Goal: Information Seeking & Learning: Learn about a topic

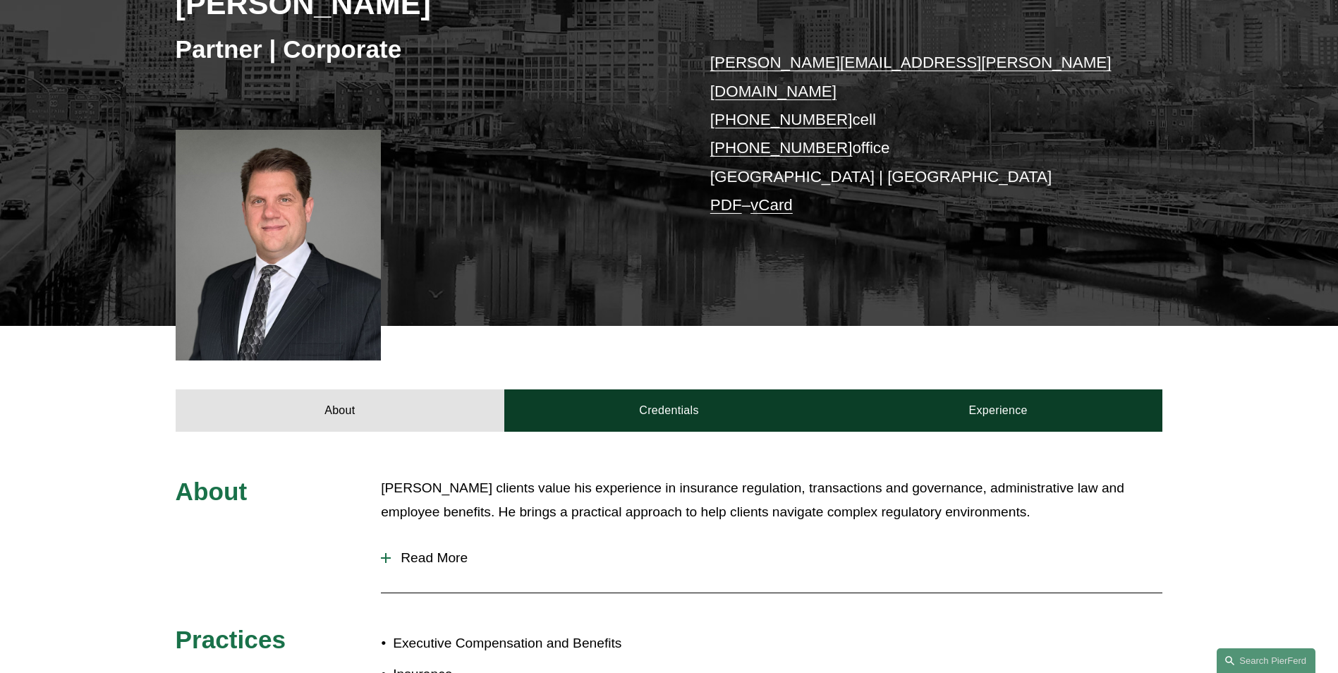
scroll to position [71, 0]
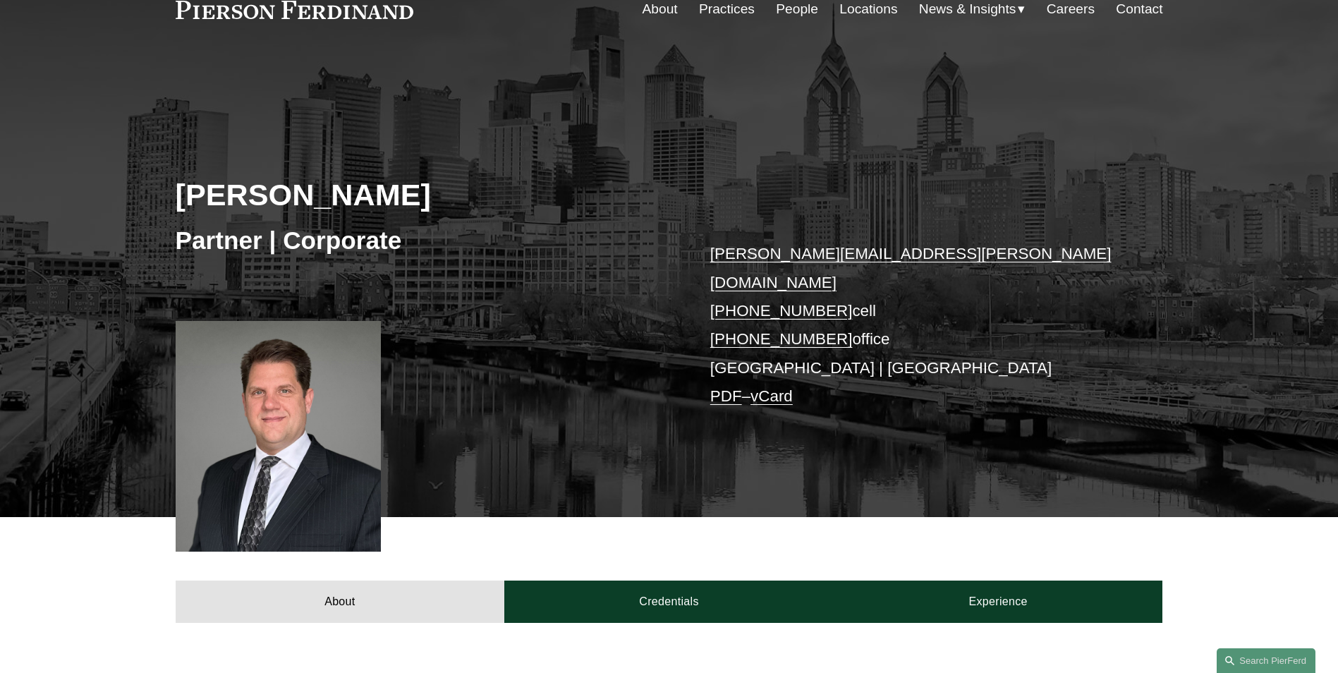
click at [787, 6] on link "People" at bounding box center [797, 9] width 42 height 27
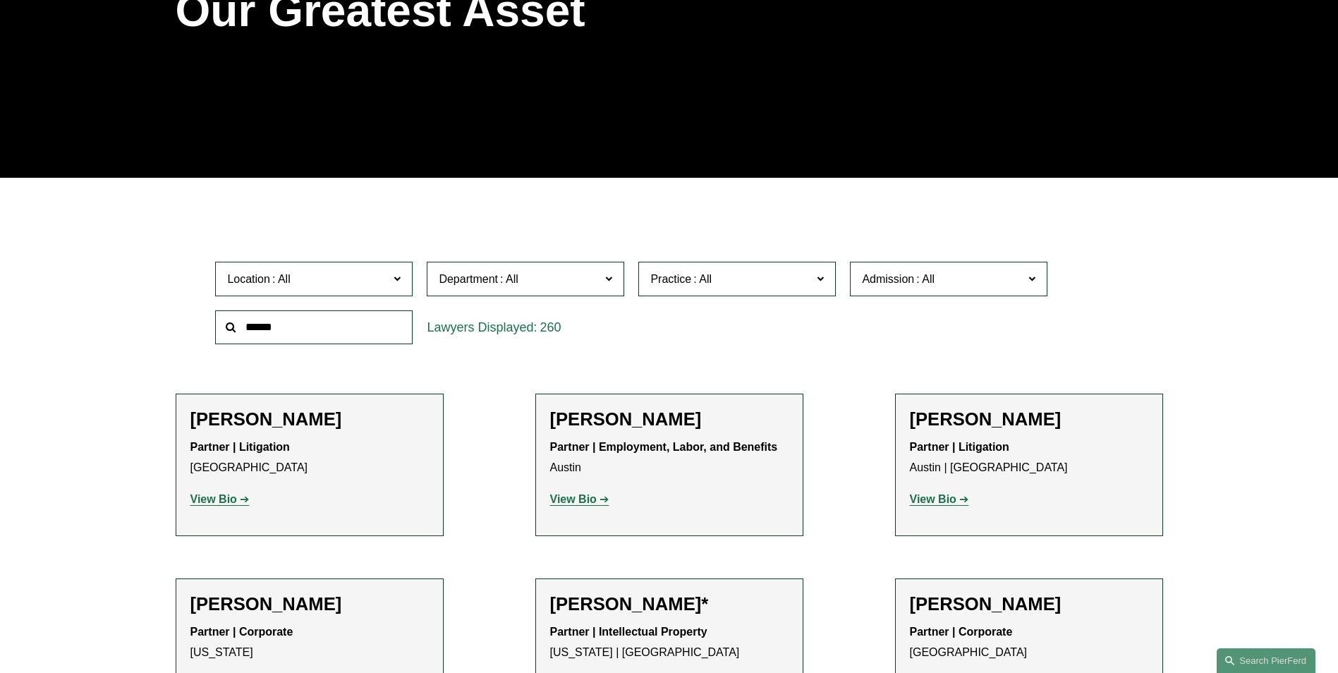
scroll to position [423, 0]
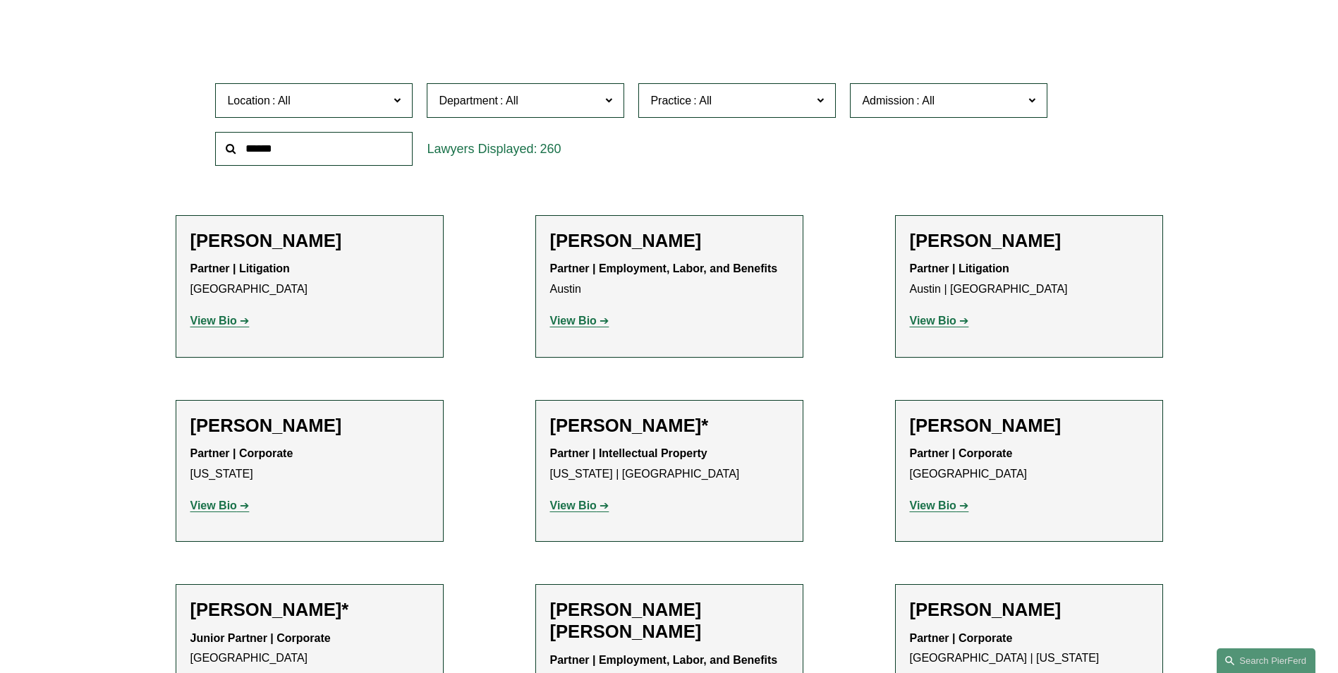
drag, startPoint x: 334, startPoint y: 170, endPoint x: 337, endPoint y: 149, distance: 21.4
click at [334, 162] on div at bounding box center [314, 149] width 212 height 49
click at [337, 149] on input "text" at bounding box center [314, 149] width 198 height 35
type input "****"
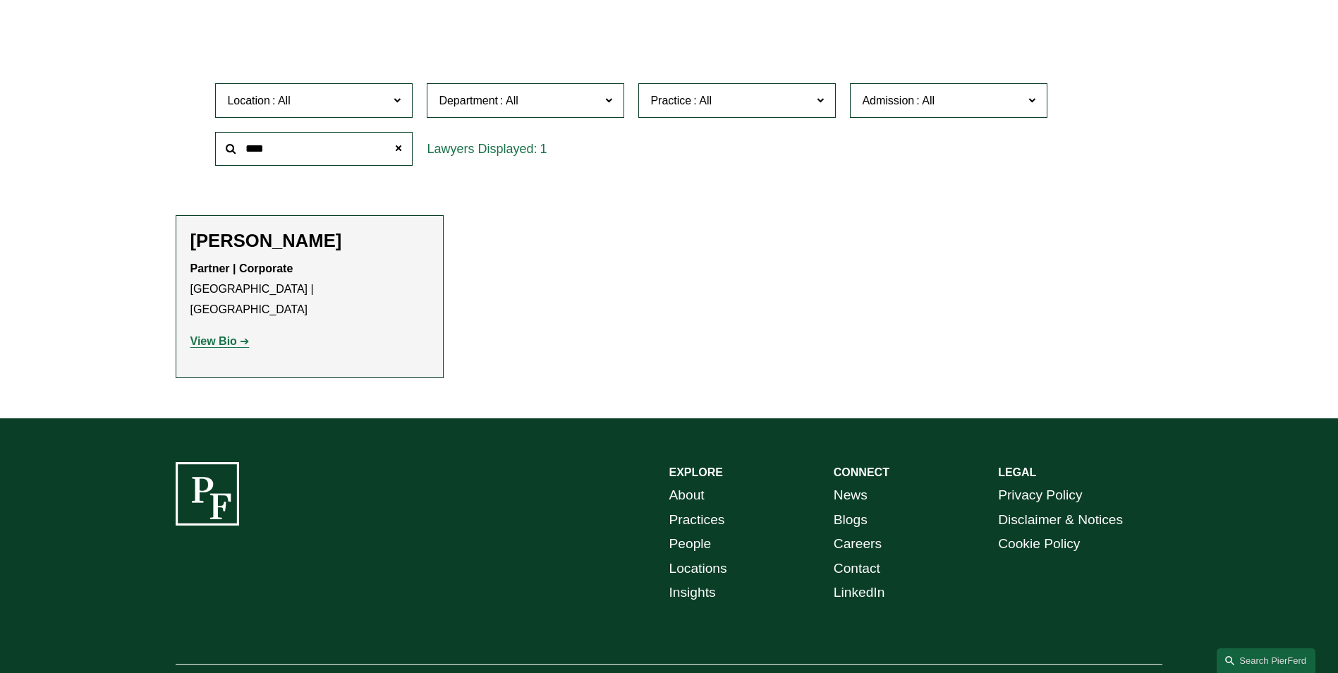
click at [224, 335] on strong "View Bio" at bounding box center [213, 341] width 47 height 12
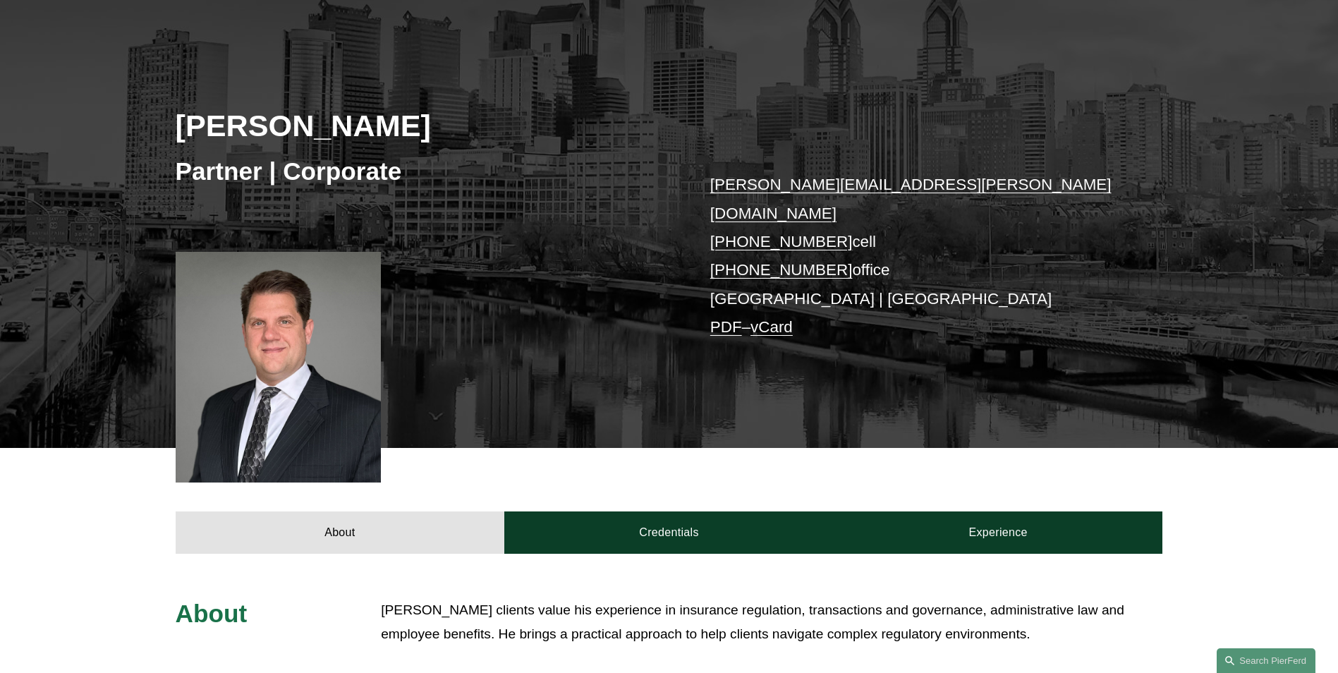
scroll to position [141, 0]
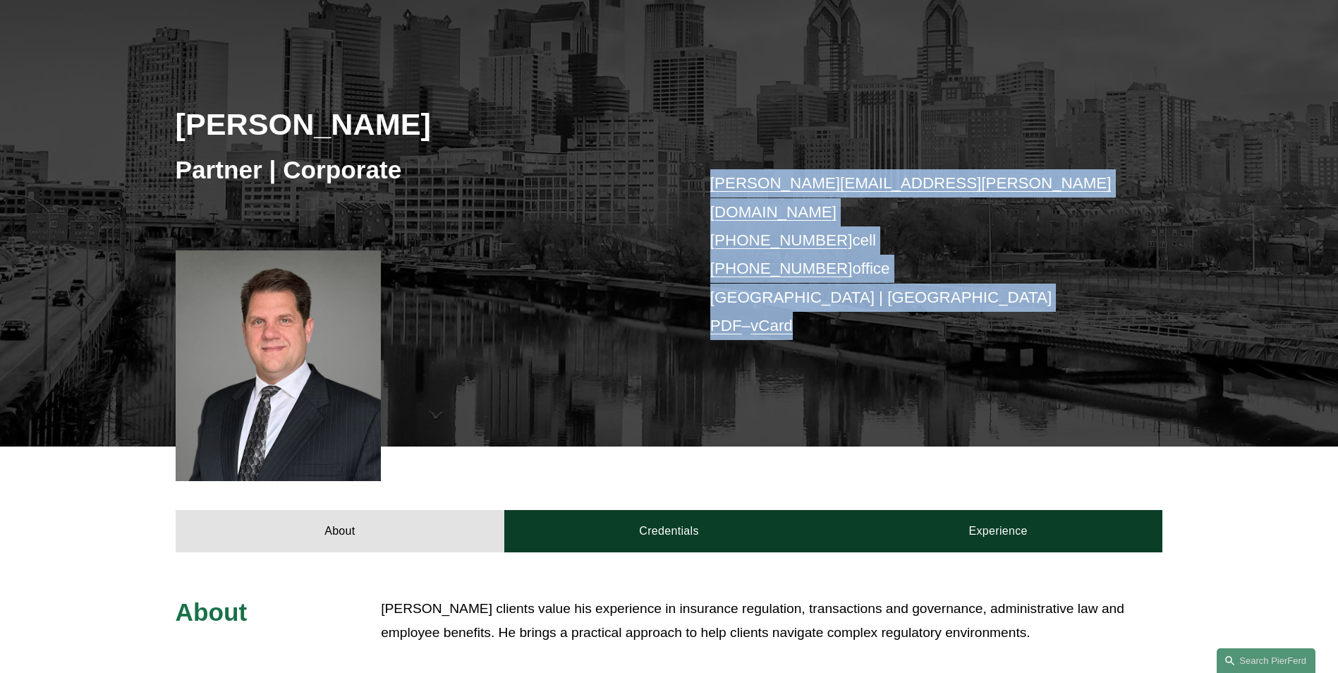
drag, startPoint x: 693, startPoint y: 176, endPoint x: 870, endPoint y: 344, distance: 243.6
click at [870, 344] on div "Todd Martin Partner | Corporate todd.martin@pierferd.com +1.608.219.7196 cell +…" at bounding box center [669, 233] width 1338 height 425
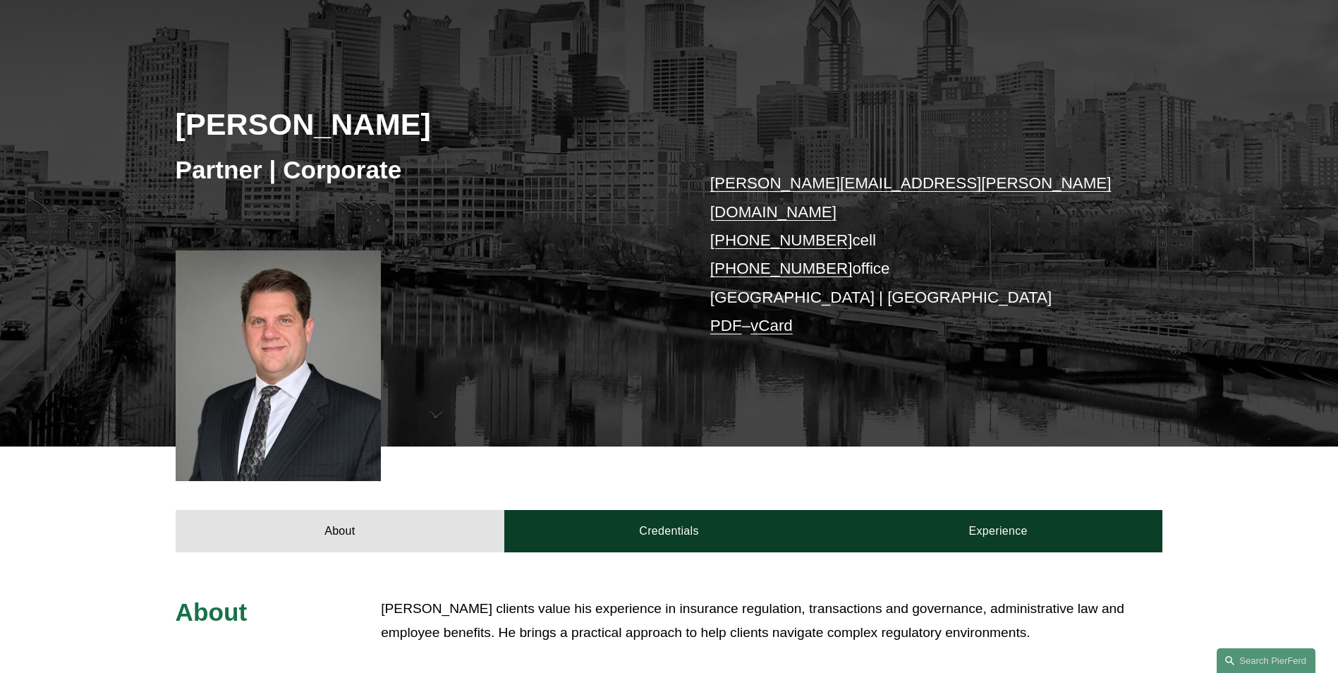
drag, startPoint x: 870, startPoint y: 344, endPoint x: 823, endPoint y: 459, distance: 124.1
click at [823, 459] on div "About Credentials Experience" at bounding box center [669, 500] width 1338 height 106
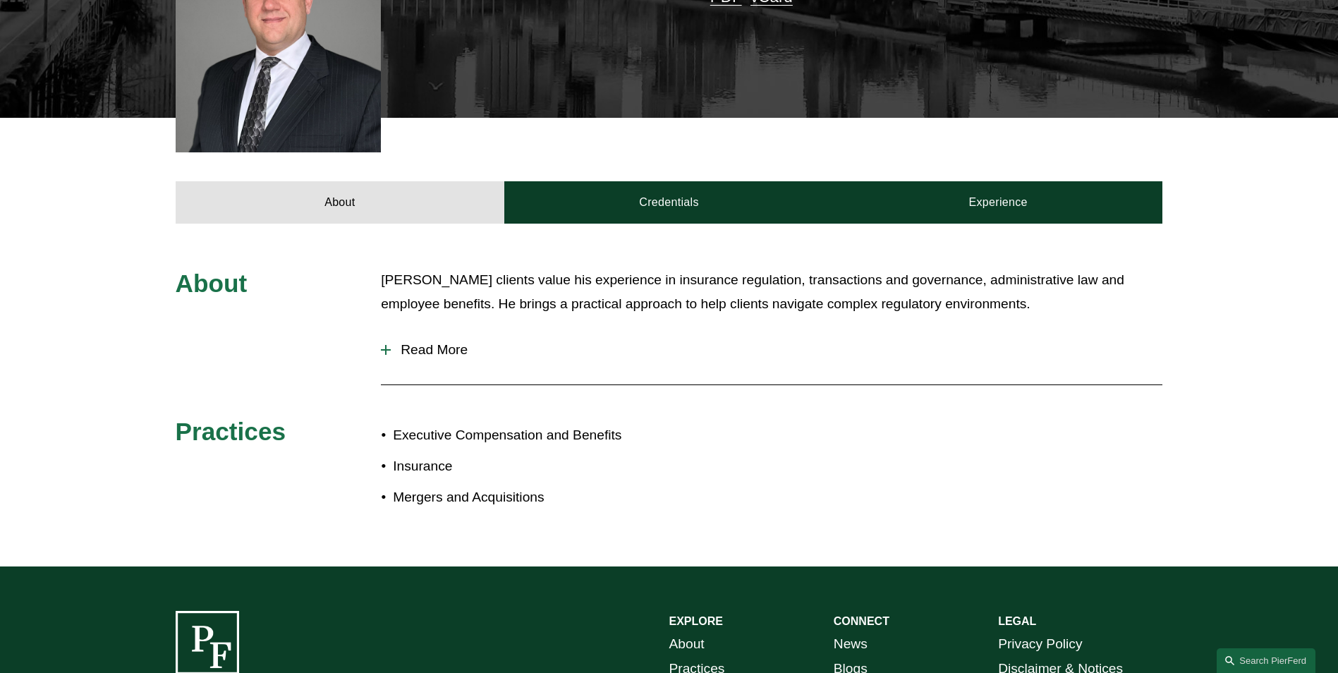
scroll to position [494, 0]
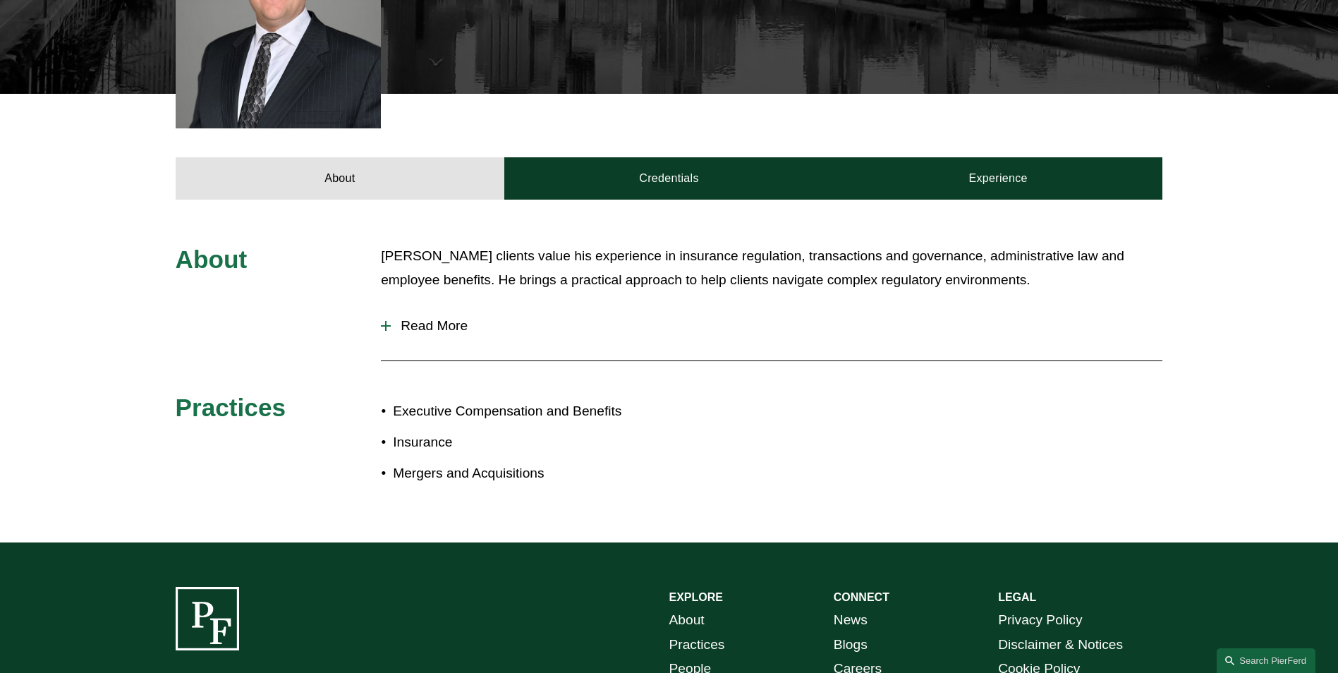
click at [380, 294] on div "About Todd’s clients value his experience in insurance regulation, transactions…" at bounding box center [669, 371] width 1338 height 255
click at [383, 310] on button "Read More" at bounding box center [772, 326] width 782 height 37
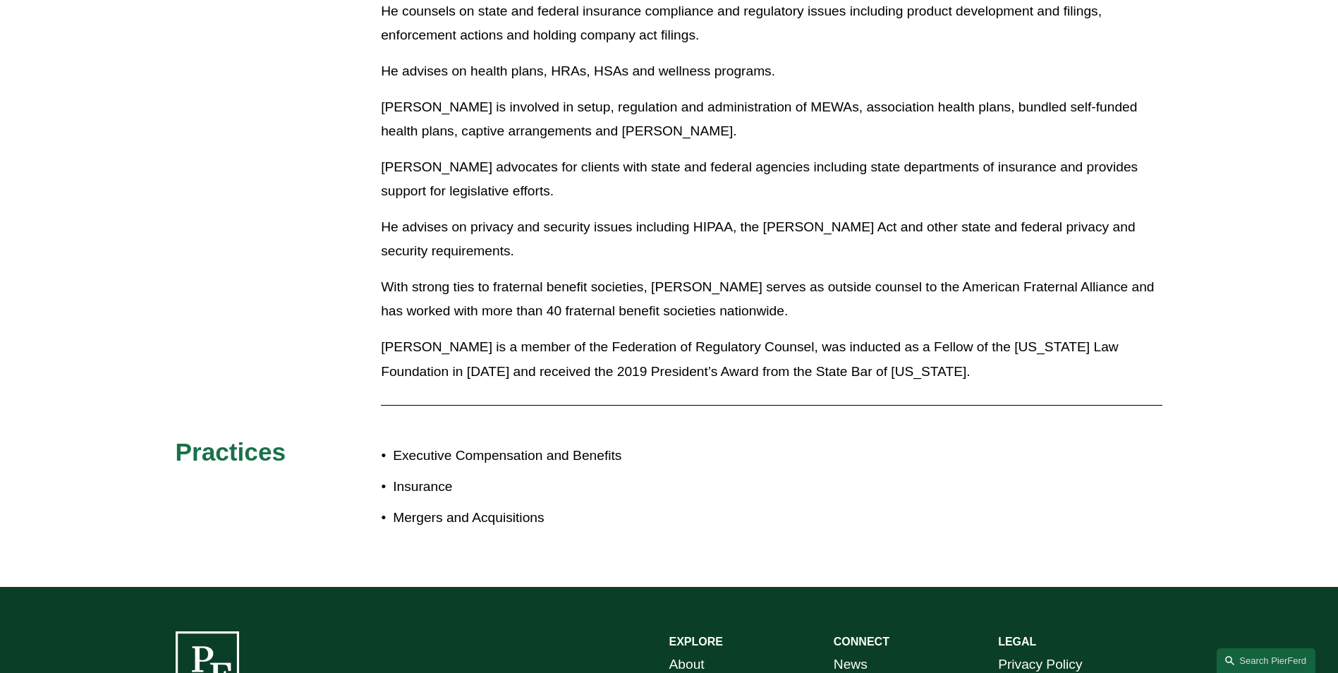
scroll to position [988, 0]
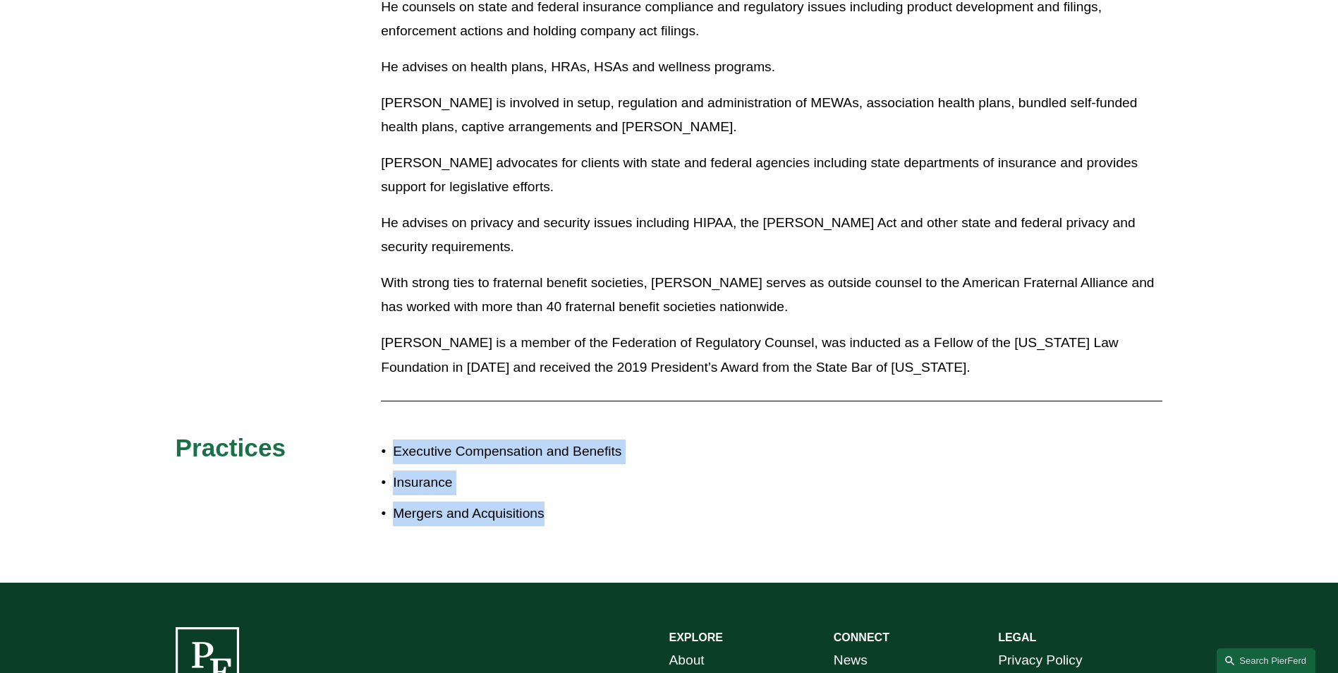
drag, startPoint x: 615, startPoint y: 490, endPoint x: 380, endPoint y: 411, distance: 247.9
click at [380, 411] on div "About Todd’s clients value his experience in insurance regulation, transactions…" at bounding box center [669, 144] width 1338 height 789
drag, startPoint x: 380, startPoint y: 411, endPoint x: 618, endPoint y: 495, distance: 252.8
click at [618, 502] on p "Mergers and Acquisitions" at bounding box center [531, 514] width 276 height 25
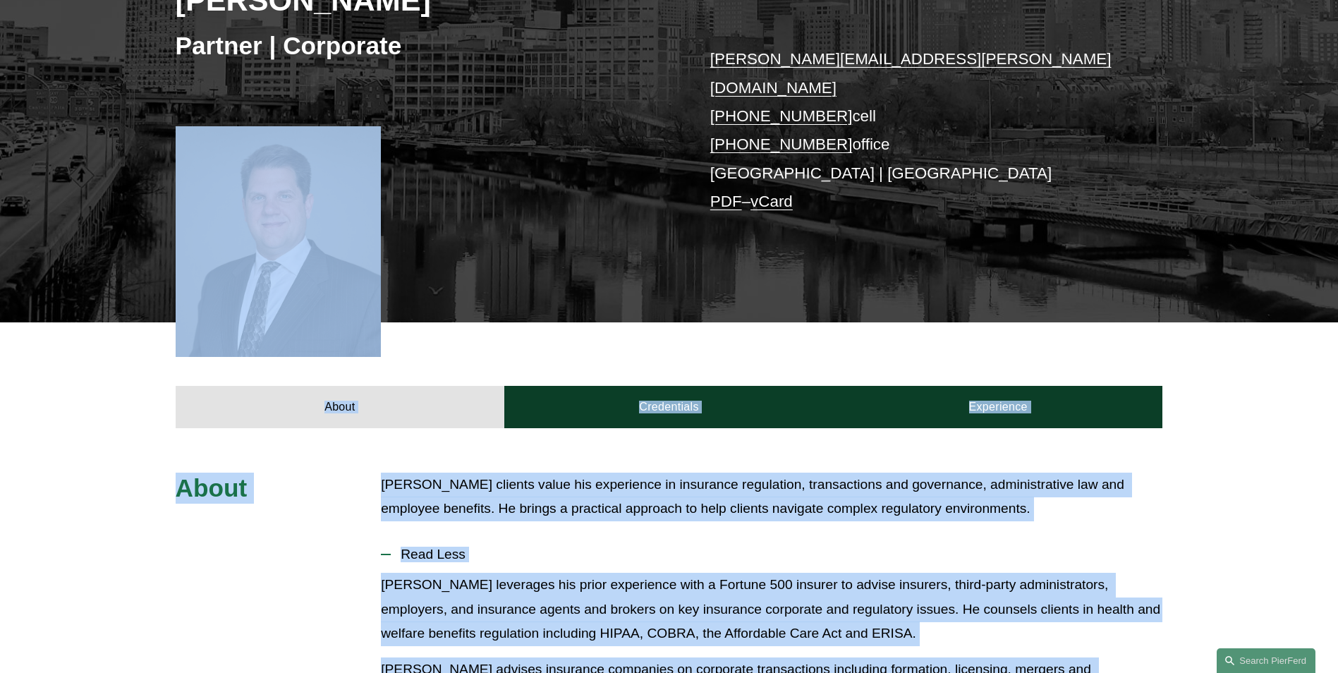
scroll to position [141, 0]
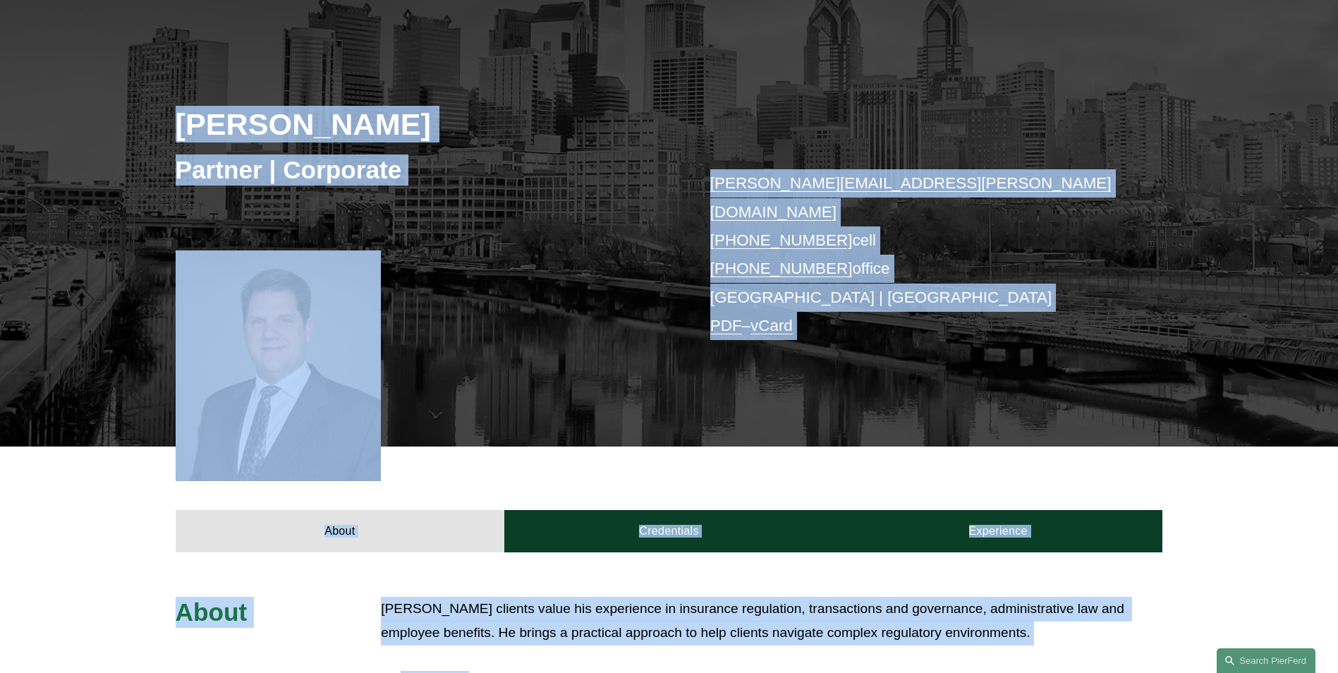
drag, startPoint x: 509, startPoint y: 485, endPoint x: 125, endPoint y: 105, distance: 540.3
click at [125, 105] on article "Todd Martin Partner | Corporate todd.martin@pierferd.com +1.608.219.7196 cell +…" at bounding box center [669, 644] width 1338 height 1571
click at [821, 464] on div "About Credentials Experience" at bounding box center [669, 500] width 1338 height 106
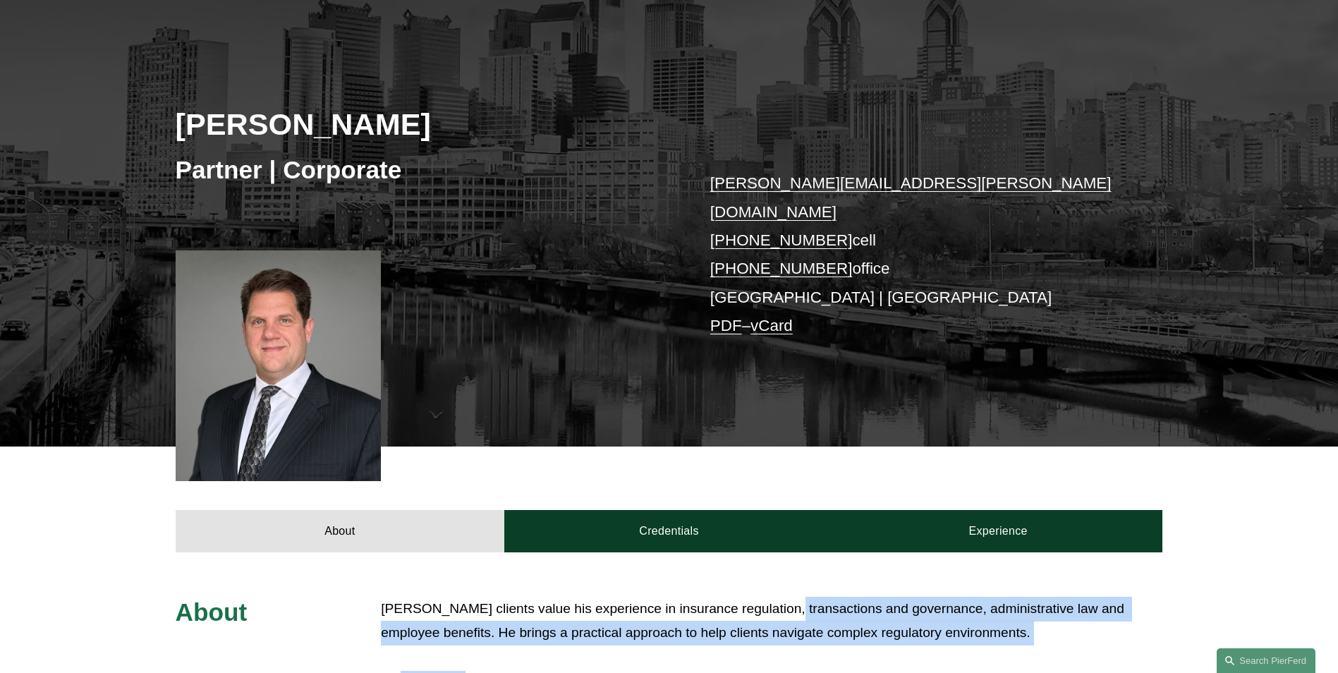
drag, startPoint x: 776, startPoint y: 593, endPoint x: 872, endPoint y: 643, distance: 107.9
click at [873, 660] on button "Read Less" at bounding box center [772, 678] width 782 height 37
click at [808, 660] on button "Read More" at bounding box center [772, 678] width 782 height 37
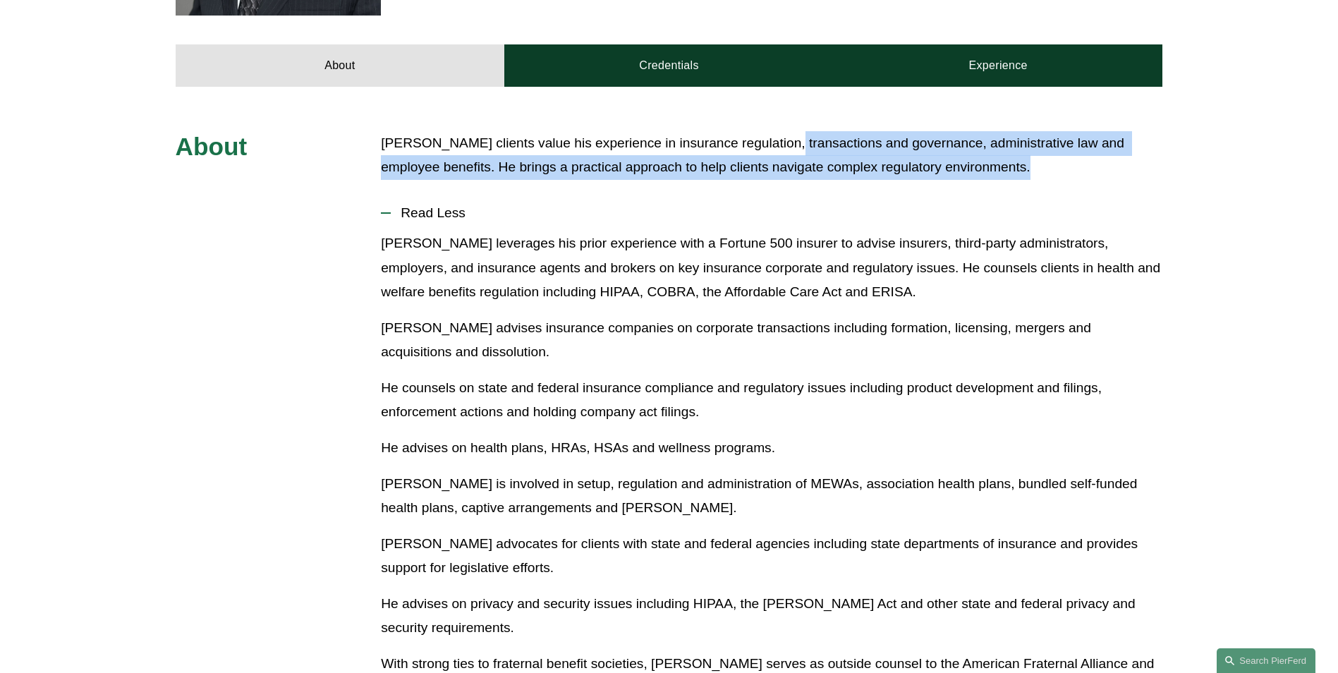
scroll to position [635, 0]
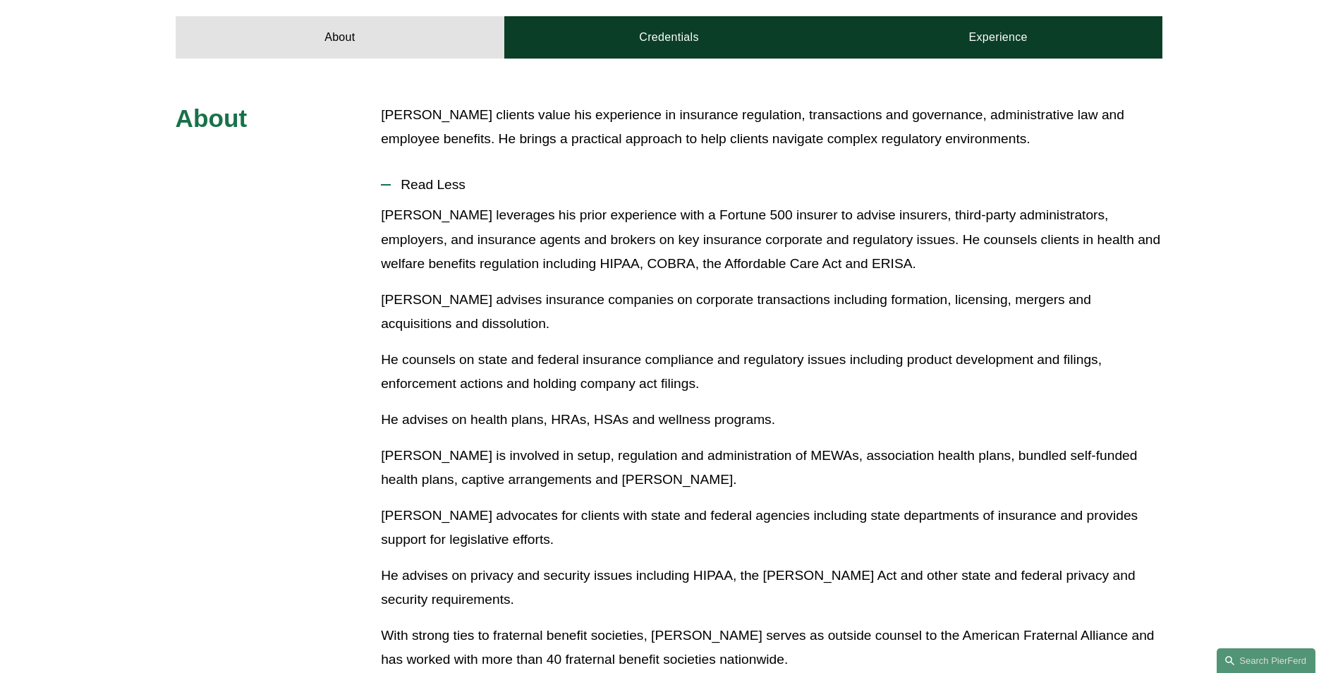
click at [635, 504] on p "Todd advocates for clients with state and federal agencies including state depa…" at bounding box center [772, 528] width 782 height 49
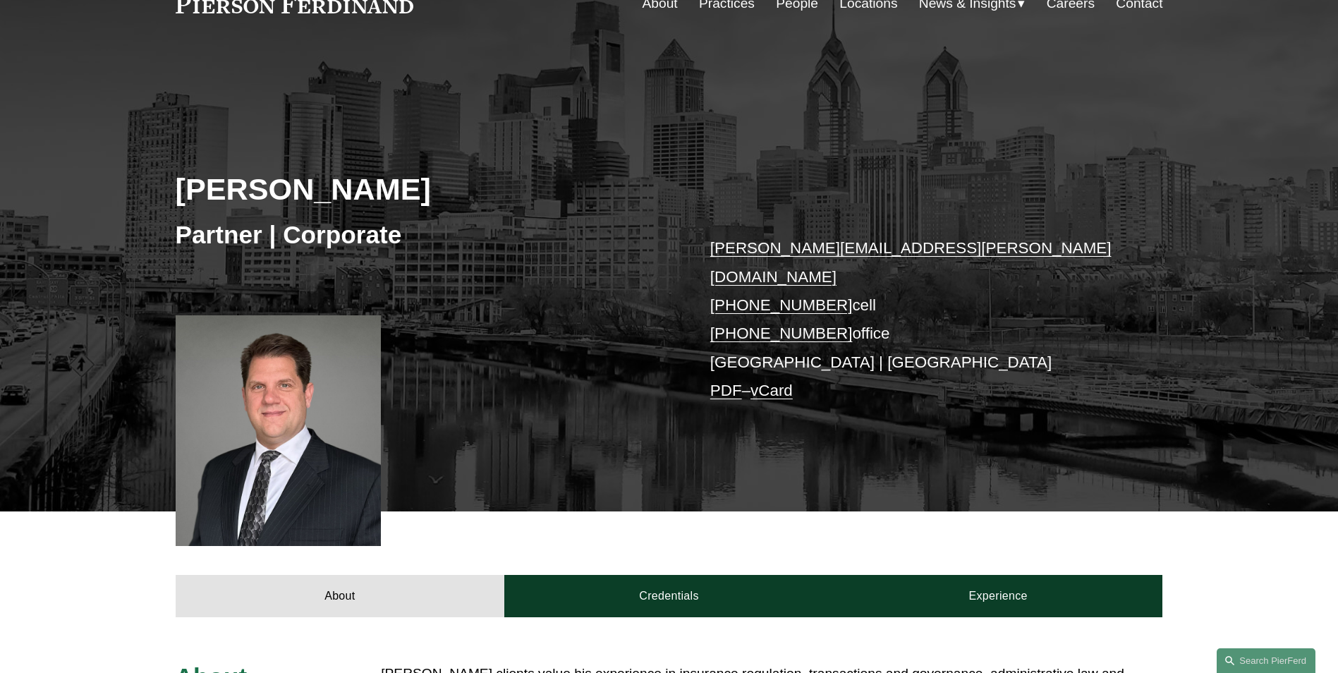
scroll to position [71, 0]
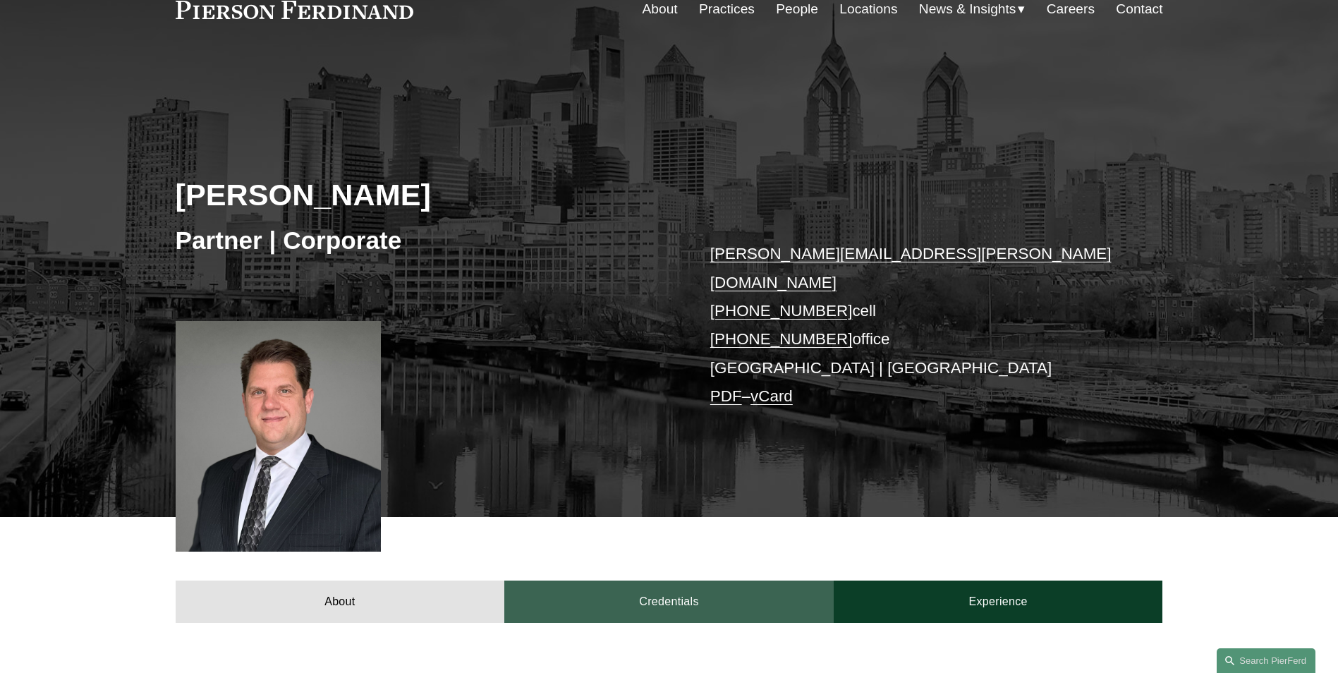
click at [622, 583] on link "Credentials" at bounding box center [668, 602] width 329 height 42
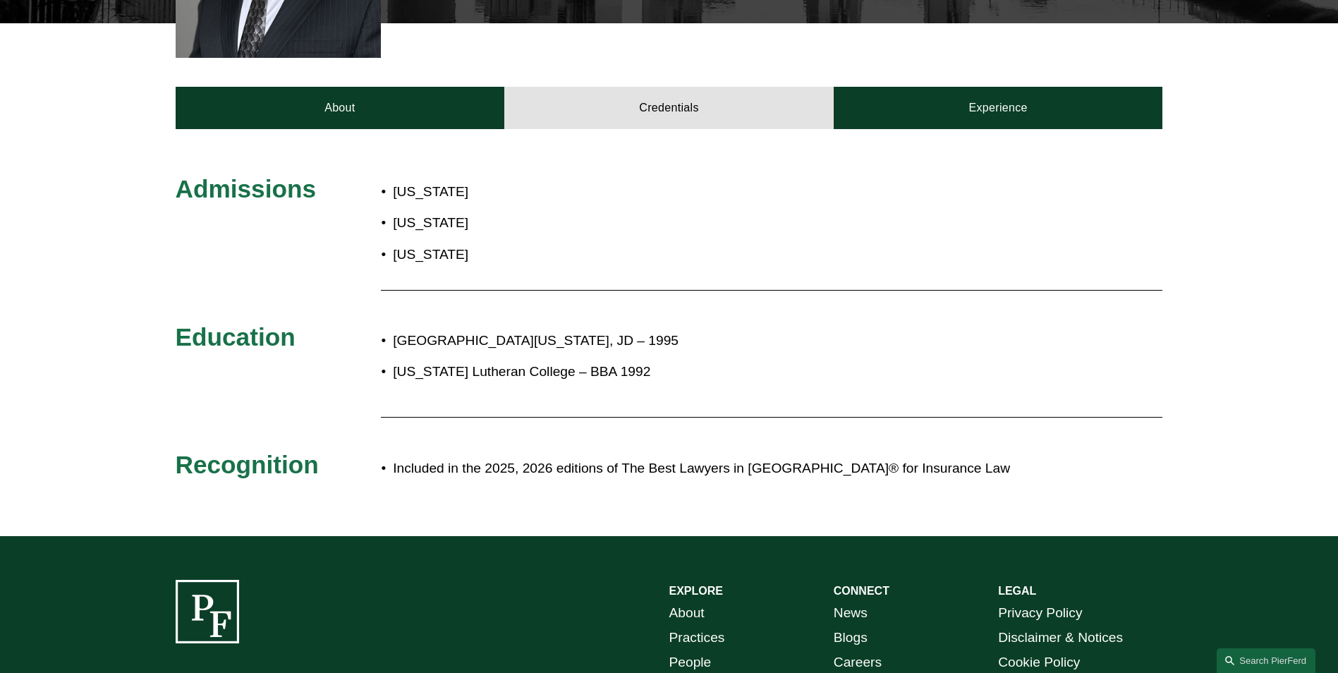
scroll to position [423, 0]
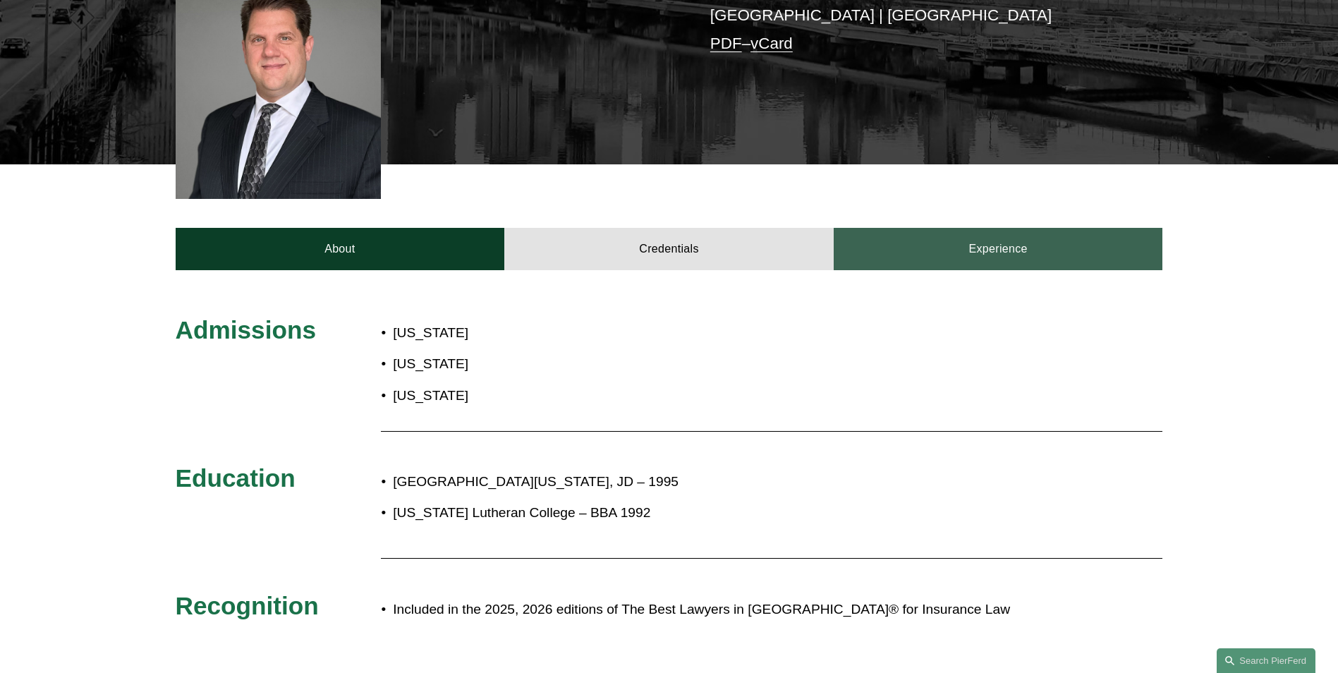
click at [969, 234] on link "Experience" at bounding box center [998, 249] width 329 height 42
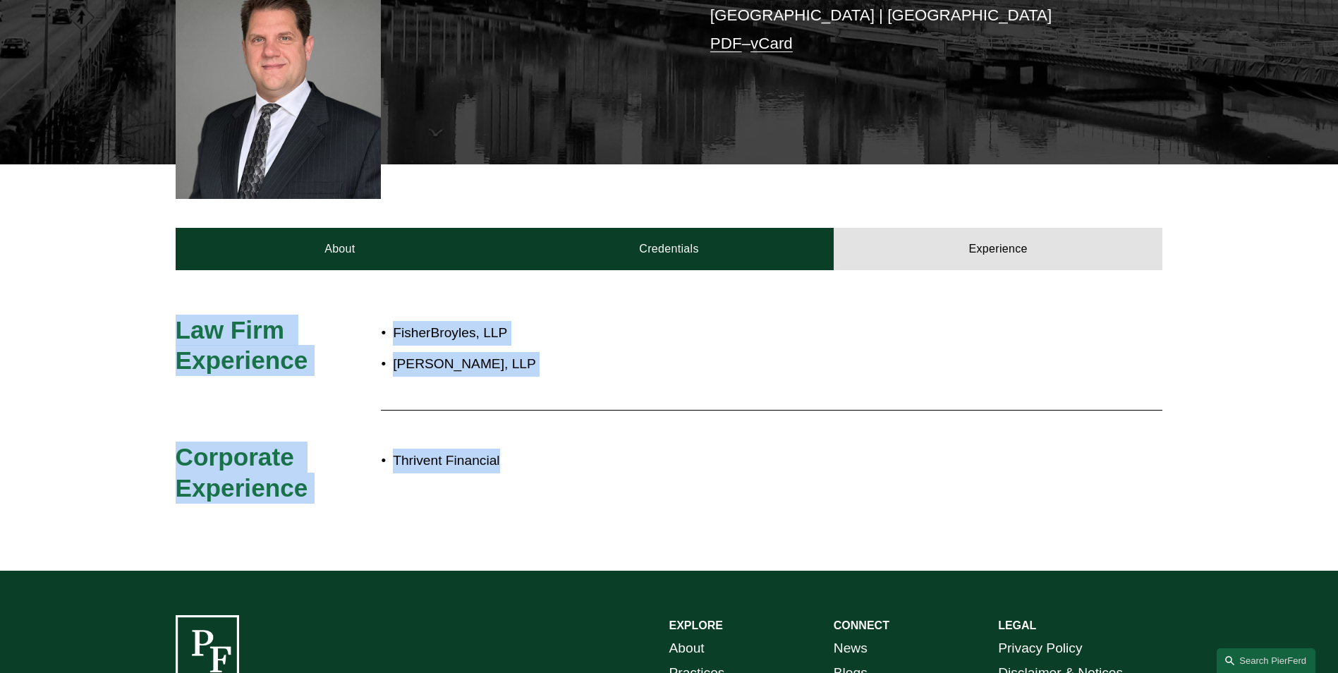
drag, startPoint x: 537, startPoint y: 460, endPoint x: 178, endPoint y: 289, distance: 397.9
click at [178, 289] on div "Law Firm Experience FisherBroyles, LLP Stinson, LLP Corporate Experience Thrive…" at bounding box center [669, 420] width 1338 height 301
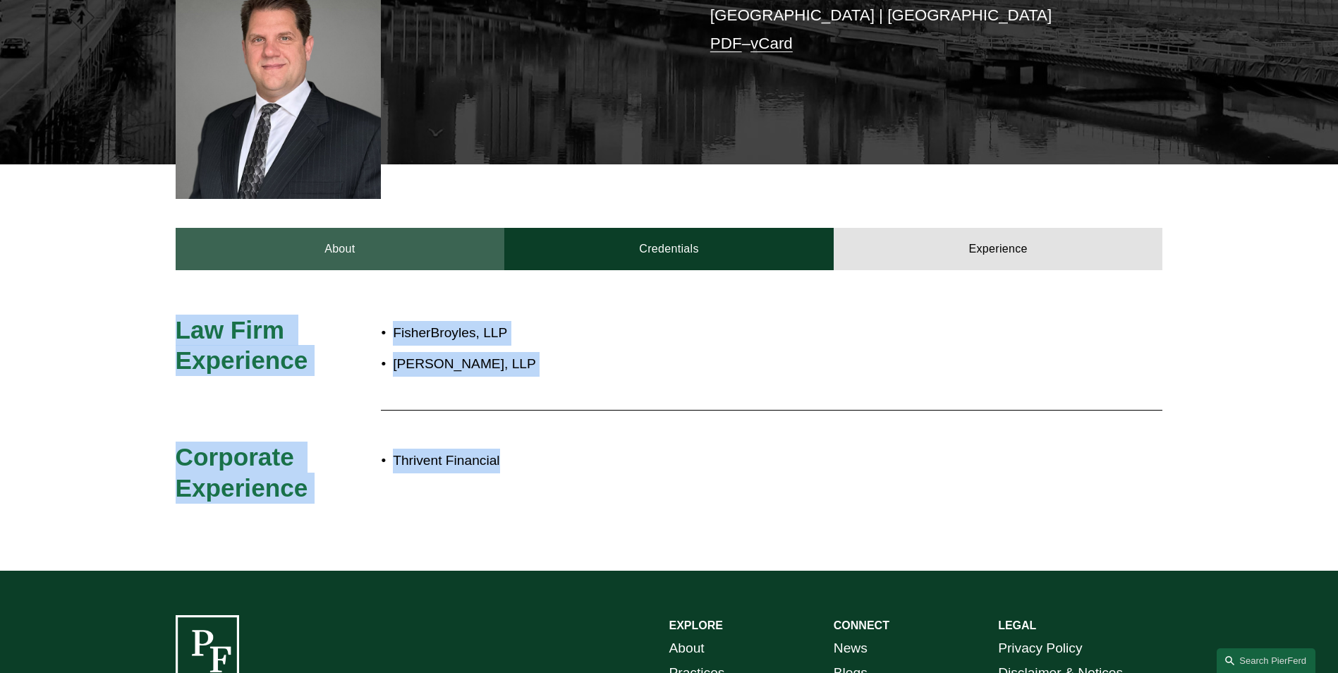
drag, startPoint x: 178, startPoint y: 289, endPoint x: 240, endPoint y: 221, distance: 91.9
click at [240, 228] on link "About" at bounding box center [340, 249] width 329 height 42
